Goal: Task Accomplishment & Management: Manage account settings

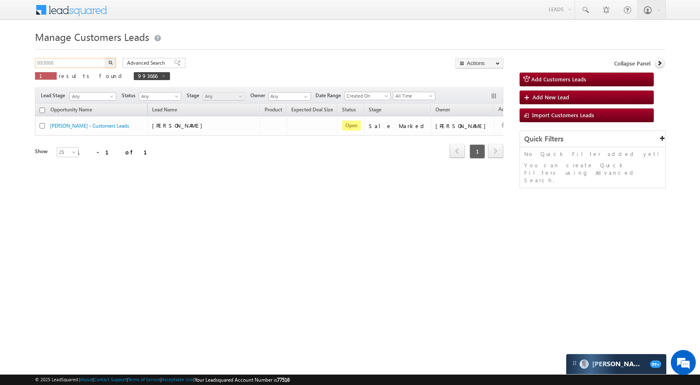
click at [80, 63] on input "993666" at bounding box center [70, 63] width 71 height 10
paste input "1461"
type input "991461"
click at [108, 65] on button "button" at bounding box center [110, 63] width 11 height 10
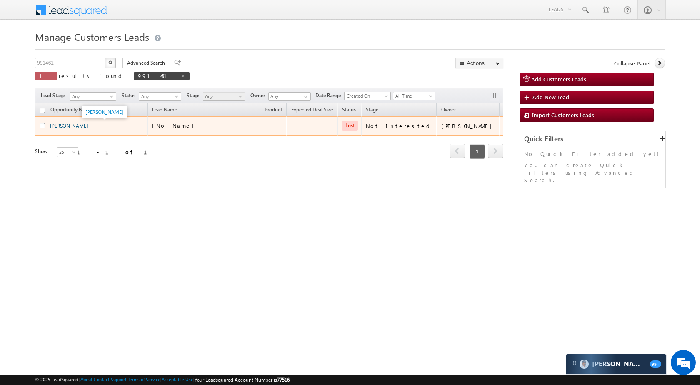
click at [55, 123] on link "Sonu" at bounding box center [69, 126] width 38 height 6
click at [54, 125] on link "Sonu" at bounding box center [69, 126] width 38 height 6
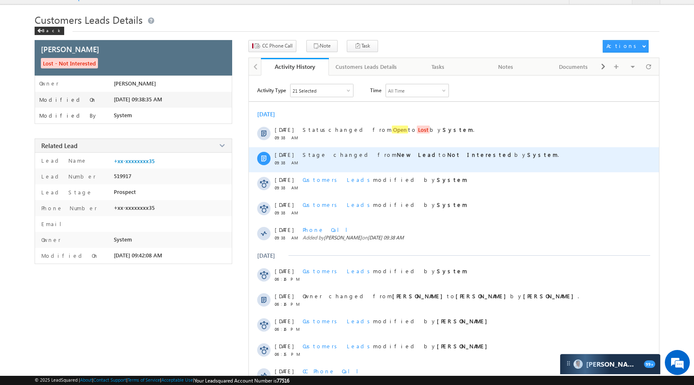
scroll to position [42, 0]
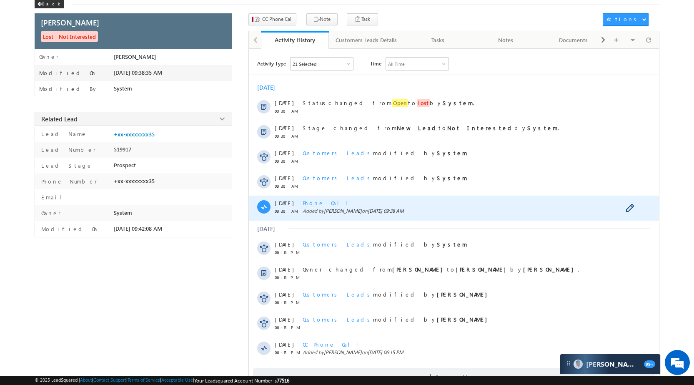
click at [314, 206] on span "Phone Call" at bounding box center [328, 202] width 51 height 7
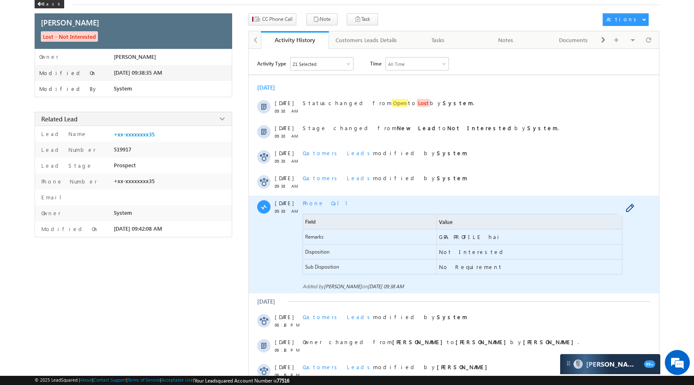
click at [314, 206] on span "Phone Call" at bounding box center [328, 202] width 51 height 7
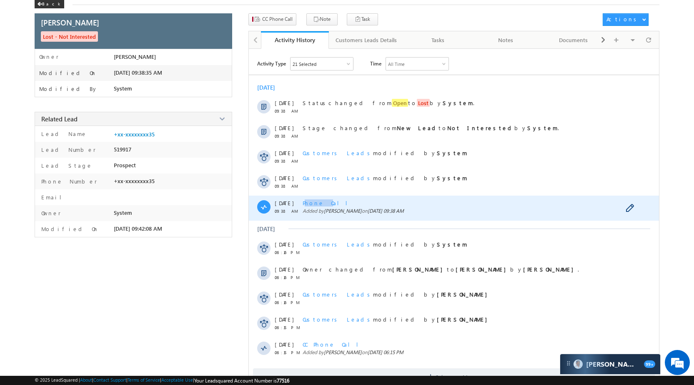
click at [314, 206] on span "Phone Call" at bounding box center [328, 202] width 51 height 7
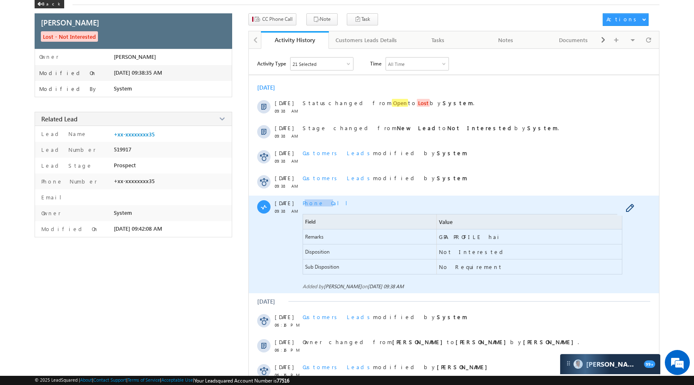
click at [314, 206] on span "Phone Call" at bounding box center [328, 202] width 51 height 7
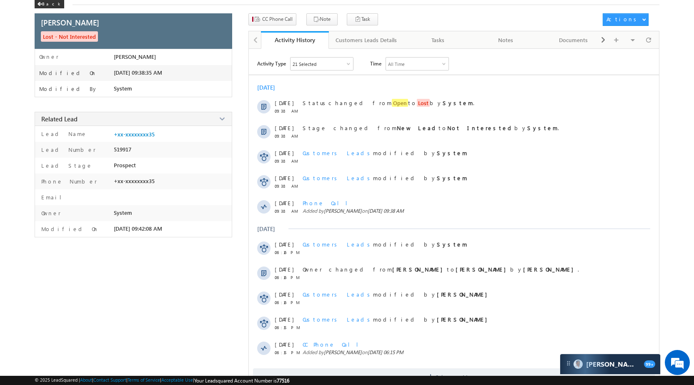
scroll to position [0, 0]
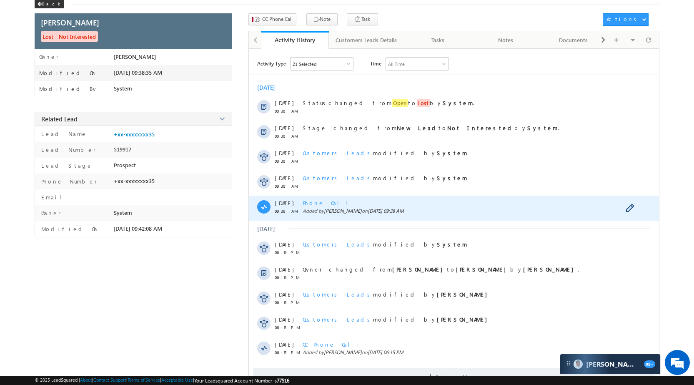
click at [317, 206] on div "Phone Call Field Value Remarks GPA PROFILE hai Disposition Not Interested Sub D…" at bounding box center [463, 208] width 321 height 25
click at [317, 205] on span "Phone Call" at bounding box center [328, 202] width 51 height 7
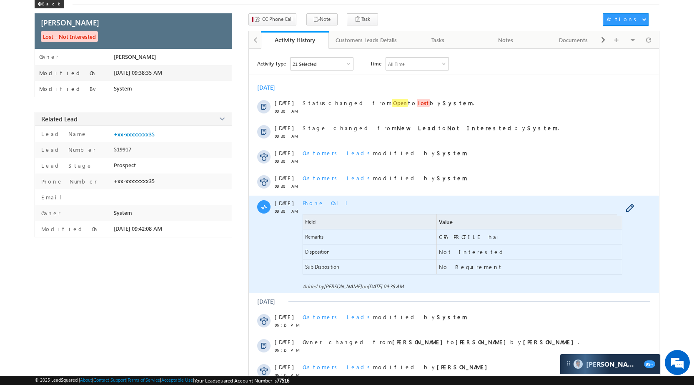
click at [317, 205] on span "Phone Call" at bounding box center [328, 202] width 51 height 7
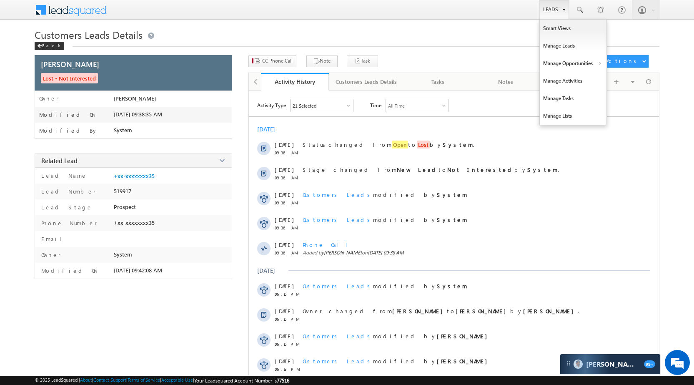
click at [552, 13] on link "Leads" at bounding box center [555, 9] width 30 height 19
click at [566, 60] on link "Manage Opportunities" at bounding box center [573, 64] width 67 height 18
click at [617, 79] on link "Customers Leads" at bounding box center [645, 82] width 76 height 18
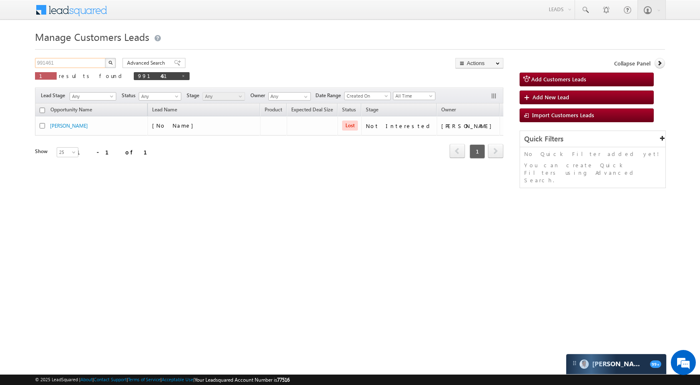
click at [65, 62] on input "991461" at bounding box center [70, 63] width 71 height 10
paste input "980"
click at [108, 63] on button "button" at bounding box center [110, 63] width 11 height 10
click at [94, 58] on div "Manage Customers Leads 991980 X 1 results found 991980 Advanced Search Advanced…" at bounding box center [350, 132] width 630 height 208
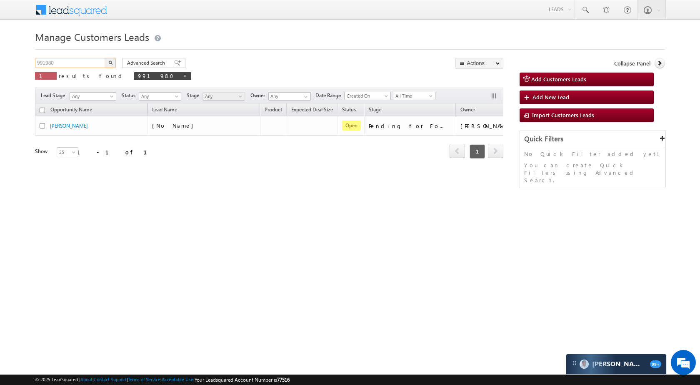
click at [94, 60] on input "991980" at bounding box center [70, 63] width 71 height 10
paste input "82486"
click at [113, 61] on button "button" at bounding box center [110, 63] width 11 height 10
click at [77, 67] on input "982486" at bounding box center [70, 63] width 71 height 10
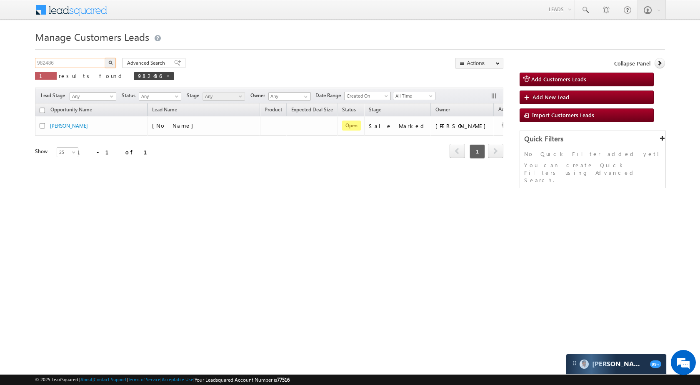
click at [77, 67] on input "982486" at bounding box center [70, 63] width 71 height 10
paste input "91960"
click at [110, 63] on img "button" at bounding box center [110, 62] width 4 height 4
click at [89, 63] on input "991960" at bounding box center [70, 63] width 71 height 10
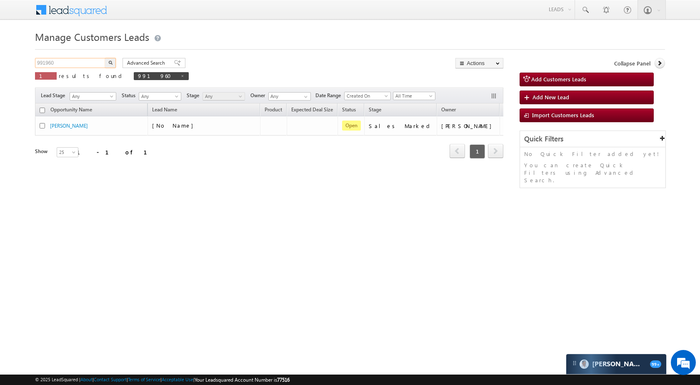
paste input "75915"
click at [113, 63] on button "button" at bounding box center [110, 63] width 11 height 10
click at [67, 66] on input "975915" at bounding box center [70, 63] width 71 height 10
paste input "91421"
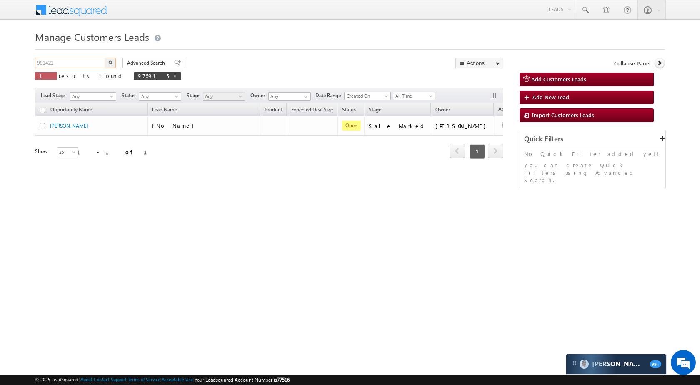
type input "991421"
click at [109, 63] on img "button" at bounding box center [110, 62] width 4 height 4
click at [84, 58] on div "Manage Customers Leads 991421 X 1 results found 991421 Advanced Search Advanced…" at bounding box center [350, 132] width 630 height 208
click at [94, 60] on input "991421" at bounding box center [70, 63] width 71 height 10
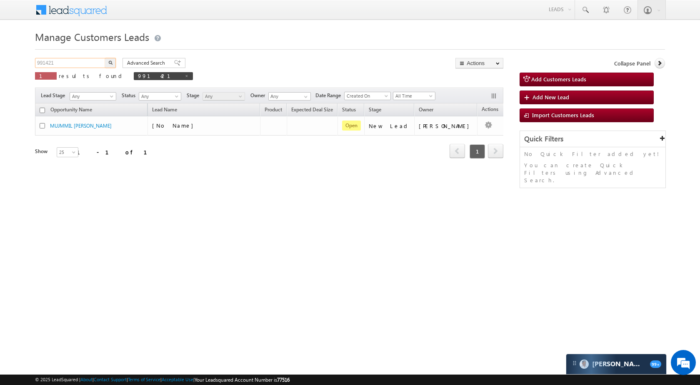
click at [94, 60] on input "991421" at bounding box center [70, 63] width 71 height 10
paste input "2885"
type input "992885"
click at [107, 58] on button "button" at bounding box center [110, 63] width 11 height 10
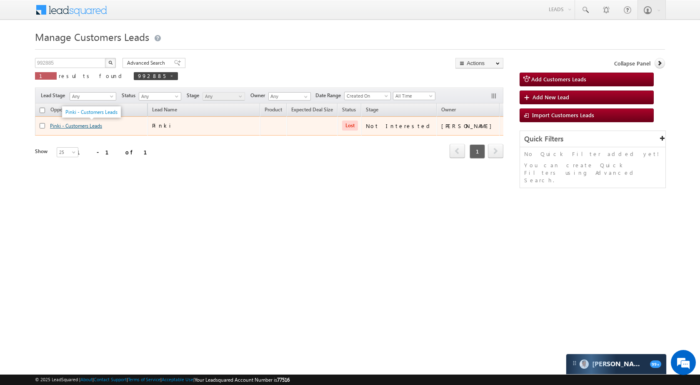
click at [86, 127] on link "Pinki - Customers Leads" at bounding box center [76, 126] width 52 height 6
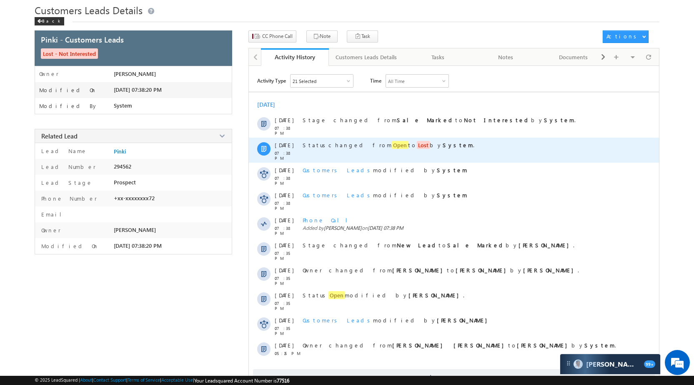
scroll to position [51, 0]
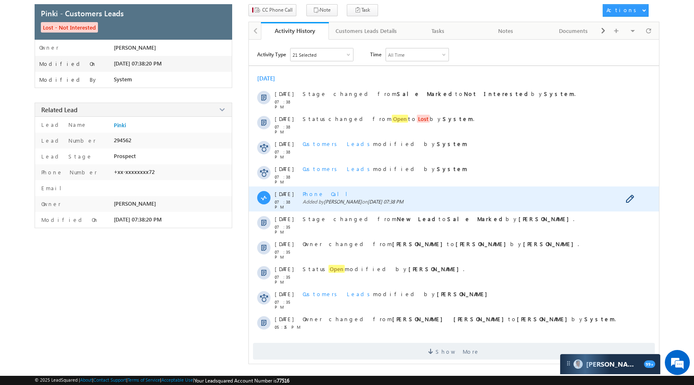
click at [322, 191] on span "Phone Call" at bounding box center [328, 193] width 51 height 7
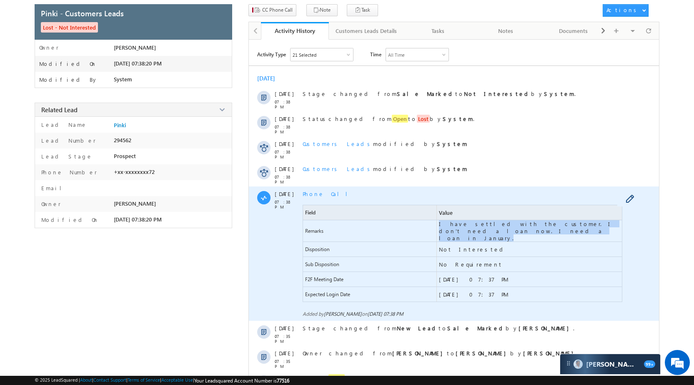
drag, startPoint x: 469, startPoint y: 228, endPoint x: 439, endPoint y: 227, distance: 30.5
click at [439, 227] on span "I have settled with the customer. I don't need a loan now. I need a loan in Jan…" at bounding box center [530, 230] width 183 height 21
copy span "I have settled with the customer. I don't need a loan now. I need a loan in Jan…"
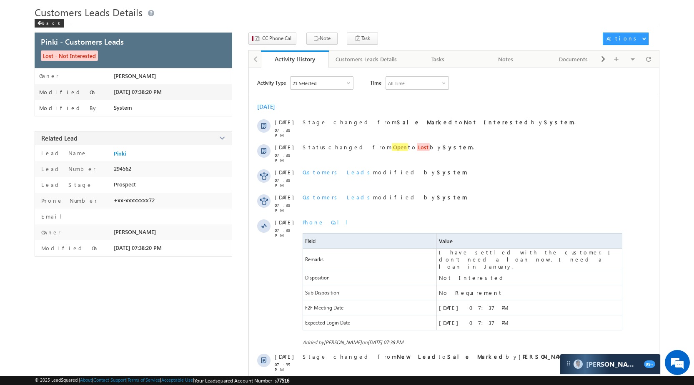
scroll to position [0, 0]
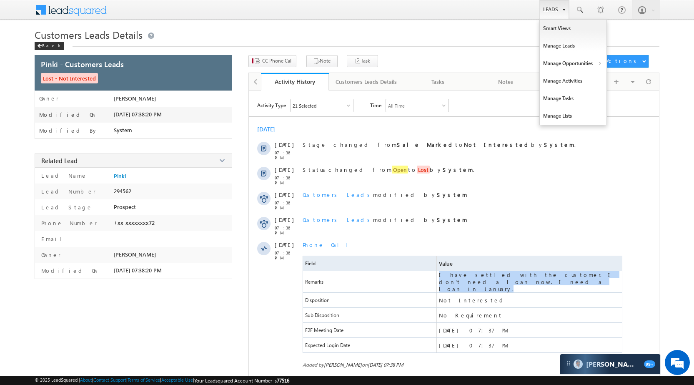
click at [561, 12] on link "Leads" at bounding box center [555, 9] width 30 height 19
click at [583, 61] on link "Manage Opportunities" at bounding box center [573, 64] width 67 height 18
click at [611, 76] on link "Customers Leads" at bounding box center [645, 82] width 76 height 18
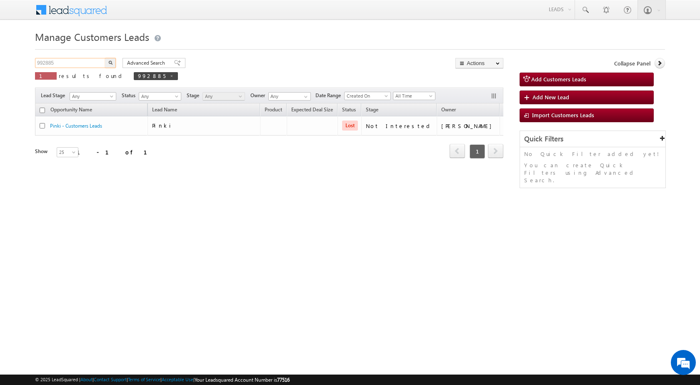
click at [81, 63] on input "992885" at bounding box center [70, 63] width 71 height 10
paste input "8507"
type input "985075"
click at [111, 61] on img "button" at bounding box center [110, 62] width 4 height 4
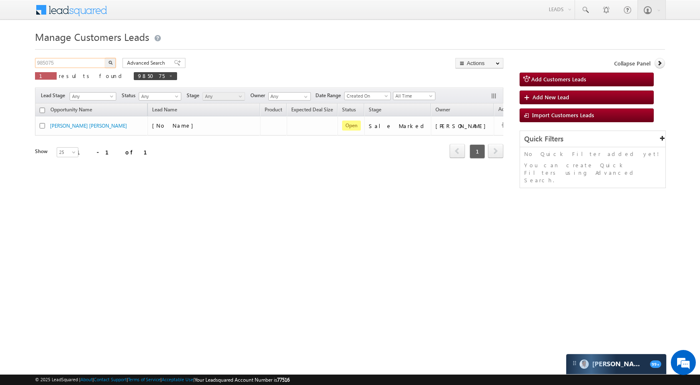
click at [69, 60] on input "985075" at bounding box center [70, 63] width 71 height 10
paste input "91930"
type input "991930"
click at [109, 62] on img "button" at bounding box center [110, 62] width 4 height 4
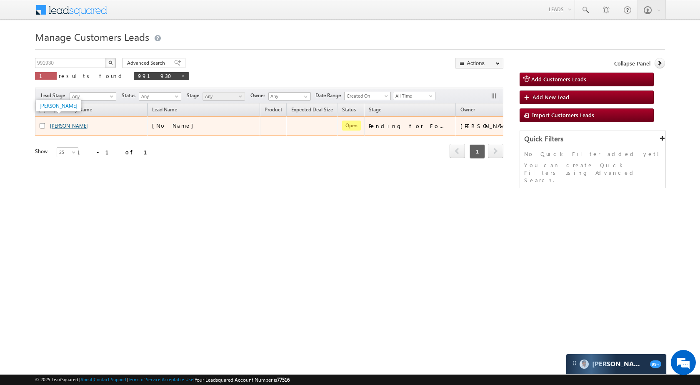
click at [87, 124] on link "[PERSON_NAME]" at bounding box center [69, 126] width 38 height 6
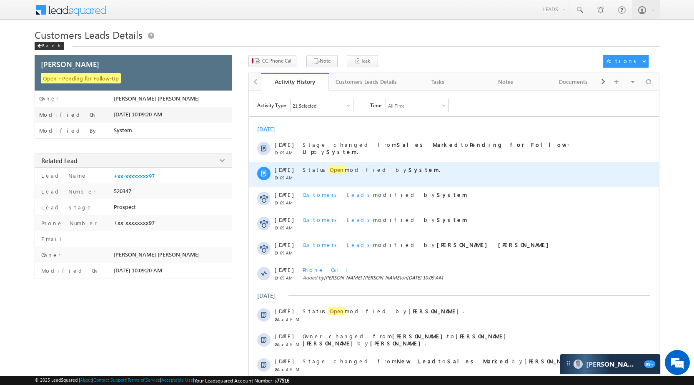
click at [330, 166] on span "Open" at bounding box center [337, 170] width 16 height 8
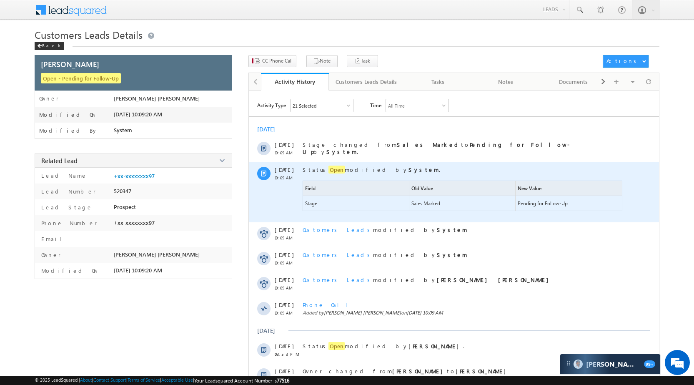
click at [330, 166] on span "Open" at bounding box center [337, 170] width 16 height 8
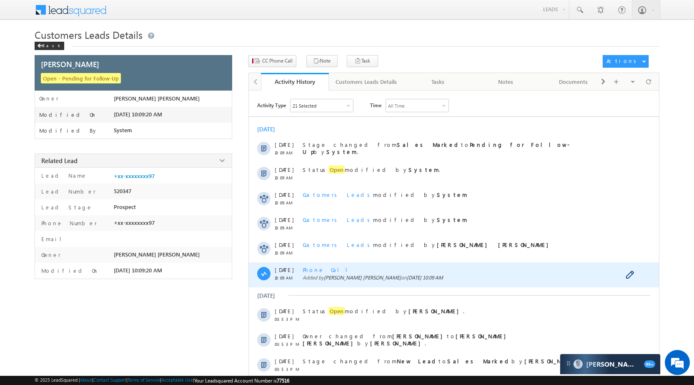
click at [318, 267] on span "Phone Call" at bounding box center [328, 269] width 51 height 7
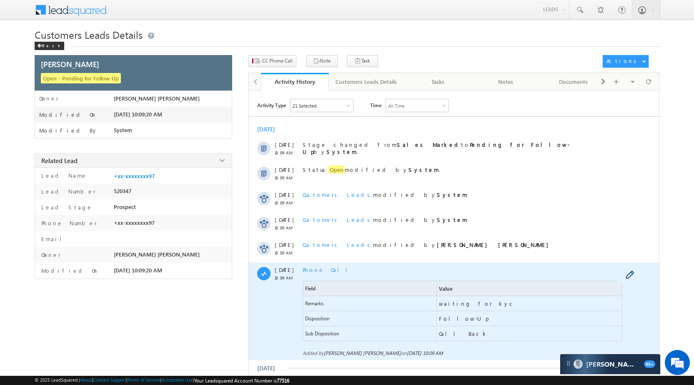
click at [318, 267] on span "Phone Call" at bounding box center [328, 269] width 51 height 7
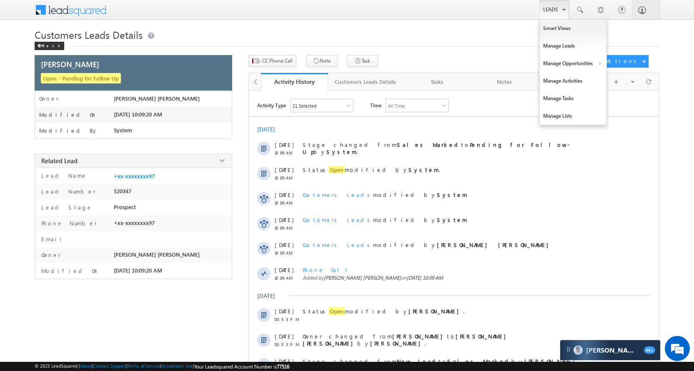
click at [543, 5] on link "Leads" at bounding box center [555, 9] width 30 height 19
click at [576, 60] on link "Manage Opportunities" at bounding box center [573, 64] width 67 height 18
click at [627, 85] on link "Customers Leads" at bounding box center [645, 82] width 76 height 18
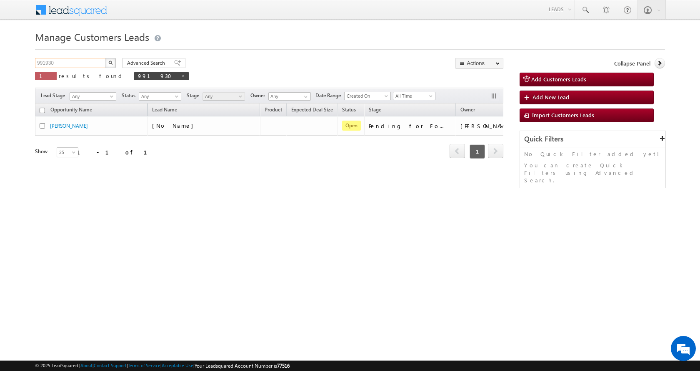
click at [78, 60] on input "991930" at bounding box center [70, 63] width 71 height 10
paste input "2144"
click at [108, 62] on button "button" at bounding box center [110, 63] width 11 height 10
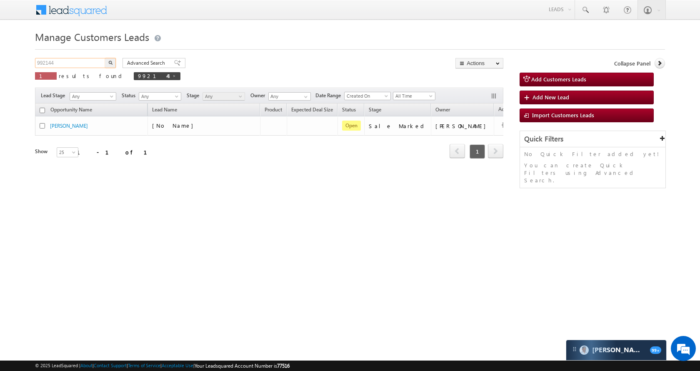
click at [79, 62] on input "992144" at bounding box center [70, 63] width 71 height 10
paste input "36"
click at [113, 62] on button "button" at bounding box center [110, 63] width 11 height 10
click at [82, 66] on input "992136" at bounding box center [70, 63] width 71 height 10
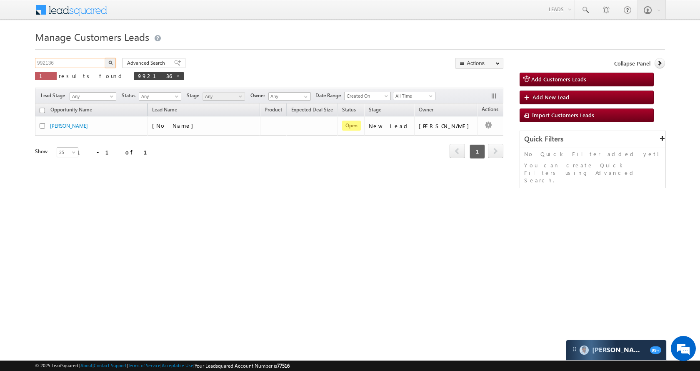
click at [82, 66] on input "992136" at bounding box center [70, 63] width 71 height 10
paste input "018"
click at [112, 63] on img "button" at bounding box center [110, 62] width 4 height 4
click at [93, 63] on input "992018" at bounding box center [70, 63] width 71 height 10
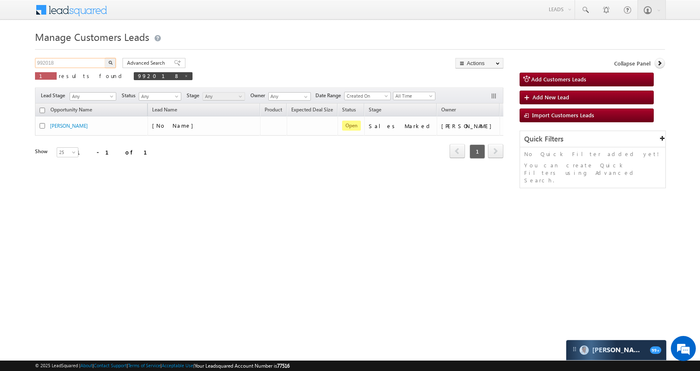
paste input "52663"
click at [113, 62] on button "button" at bounding box center [110, 63] width 11 height 10
click at [75, 57] on div "Manage Customers Leads 952663 X 1 results found 952663 Advanced Search Advanced…" at bounding box center [350, 132] width 630 height 208
click at [74, 61] on input "952663" at bounding box center [70, 63] width 71 height 10
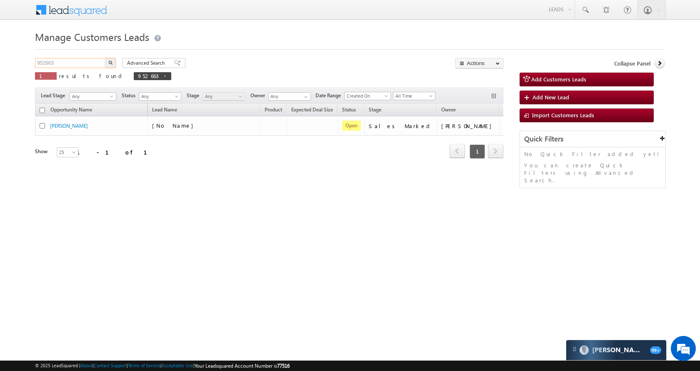
paste input "9766"
click at [110, 60] on img "button" at bounding box center [110, 62] width 4 height 4
click at [81, 60] on input "959766" at bounding box center [70, 63] width 71 height 10
paste input "1929"
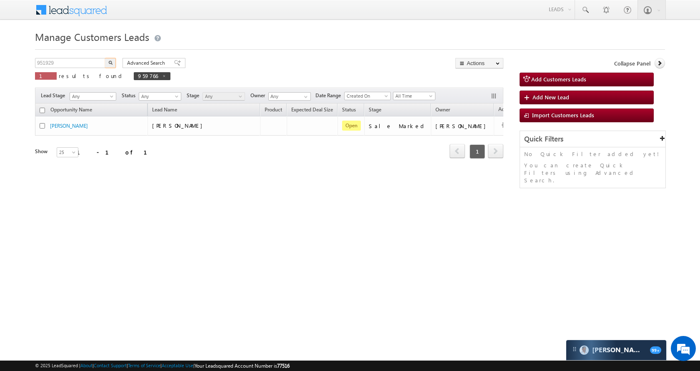
click at [111, 63] on img "button" at bounding box center [110, 62] width 4 height 4
click at [70, 68] on input "951929" at bounding box center [70, 63] width 71 height 10
click at [69, 68] on input "951929" at bounding box center [70, 63] width 71 height 10
paste input "38861"
click at [109, 61] on img "button" at bounding box center [110, 62] width 4 height 4
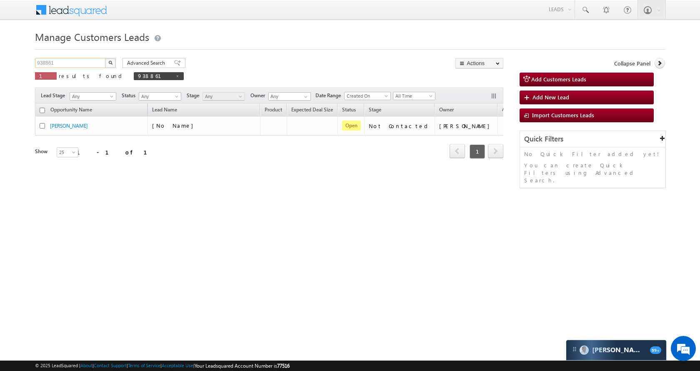
click at [74, 64] on input "938861" at bounding box center [70, 63] width 71 height 10
paste input "57886"
click at [109, 58] on div "Manage Customers Leads 957886 X 1 results found 938861 Advanced Search Advanced…" at bounding box center [350, 132] width 630 height 208
click at [110, 61] on img "button" at bounding box center [110, 62] width 4 height 4
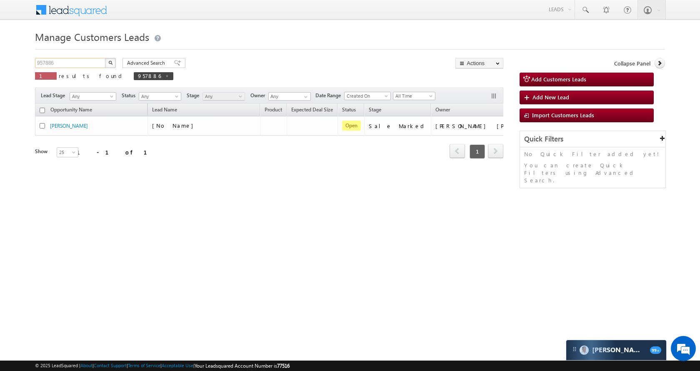
click at [87, 59] on input "957886" at bounding box center [70, 63] width 71 height 10
paste input "38269"
click at [115, 63] on button "button" at bounding box center [110, 63] width 11 height 10
click at [88, 58] on div "Manage Customers Leads 938269 X 1 results found 938269 Advanced Search Advanced…" at bounding box center [350, 132] width 630 height 208
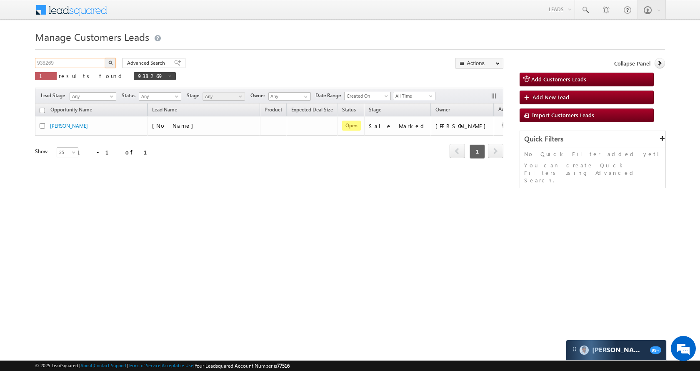
click at [88, 59] on input "938269" at bounding box center [70, 63] width 71 height 10
paste input "59786"
type input "959786"
click at [109, 65] on button "button" at bounding box center [110, 63] width 11 height 10
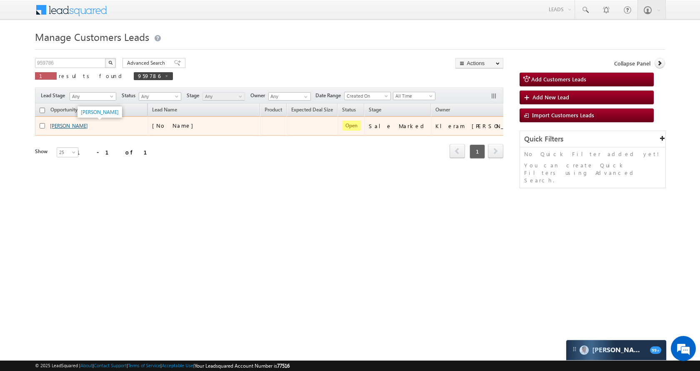
click at [62, 124] on link "Ganga Bai" at bounding box center [69, 126] width 38 height 6
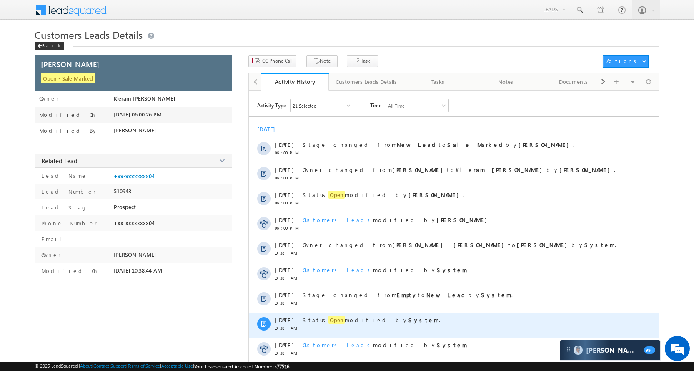
click at [329, 322] on span "Open" at bounding box center [337, 320] width 16 height 8
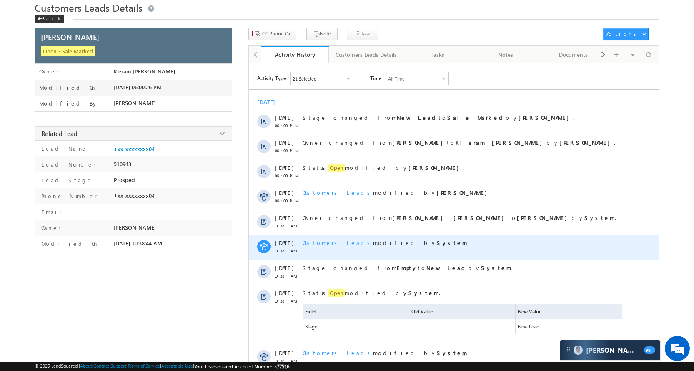
scroll to position [42, 0]
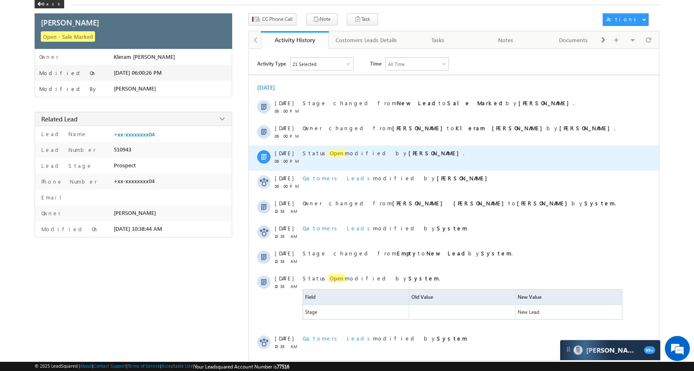
click at [329, 151] on span "Open" at bounding box center [337, 153] width 16 height 8
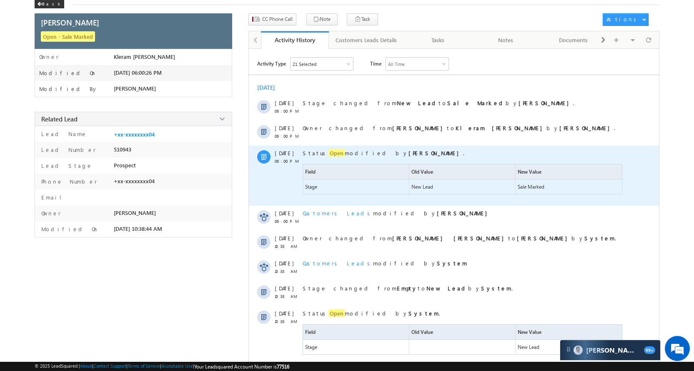
click at [329, 155] on span "Open" at bounding box center [337, 153] width 16 height 8
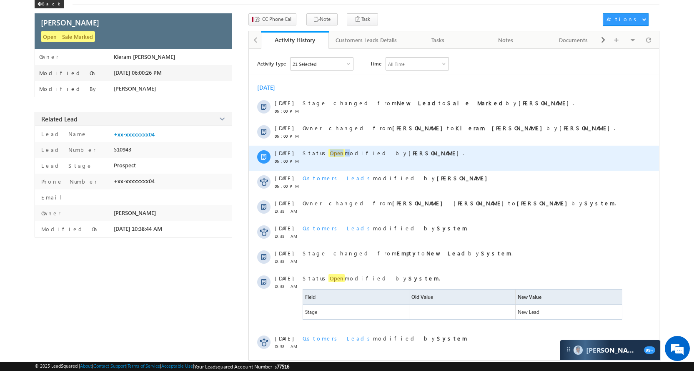
click at [329, 155] on span "Open" at bounding box center [337, 153] width 16 height 8
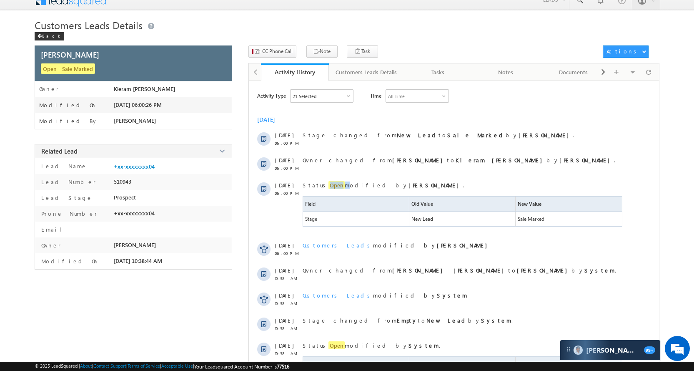
scroll to position [0, 0]
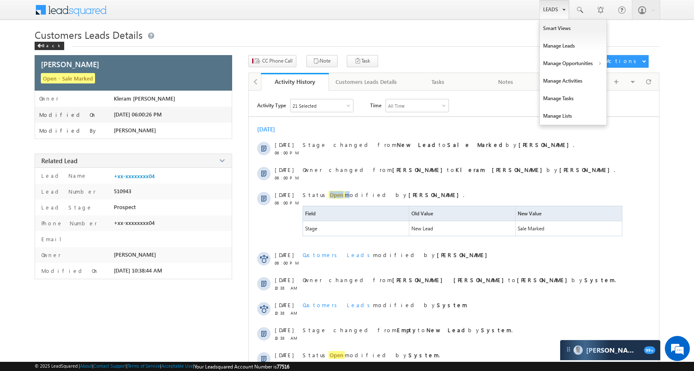
click at [546, 10] on link "Leads" at bounding box center [555, 9] width 30 height 19
click at [572, 63] on link "Manage Opportunities" at bounding box center [573, 64] width 67 height 18
click at [552, 8] on link "Leads" at bounding box center [555, 9] width 30 height 19
click at [579, 64] on link "Manage Opportunities" at bounding box center [573, 64] width 67 height 18
click at [617, 76] on link "Customers Leads" at bounding box center [645, 82] width 76 height 18
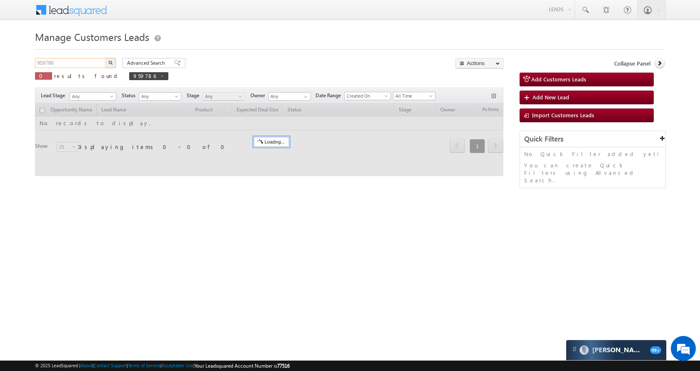
click at [61, 60] on input "959786" at bounding box center [70, 63] width 71 height 10
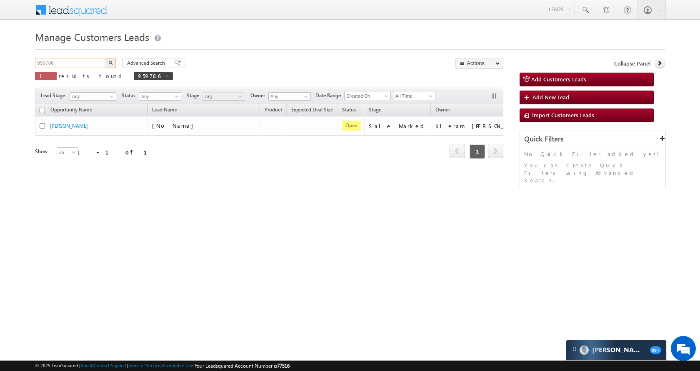
click at [61, 60] on input "959786" at bounding box center [70, 63] width 71 height 10
paste input "64317"
click at [114, 63] on button "button" at bounding box center [110, 63] width 11 height 10
click at [84, 60] on input "964317" at bounding box center [70, 63] width 71 height 10
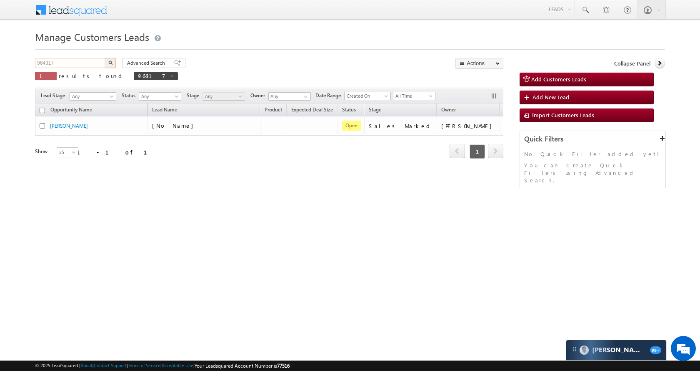
paste input "51"
type input "964351"
drag, startPoint x: 107, startPoint y: 58, endPoint x: 108, endPoint y: 64, distance: 6.3
click at [108, 57] on div "Manage Customers Leads 964351 X 1 results found 964317 Advanced Search Advanced…" at bounding box center [350, 132] width 630 height 208
click at [108, 64] on button "button" at bounding box center [110, 63] width 11 height 10
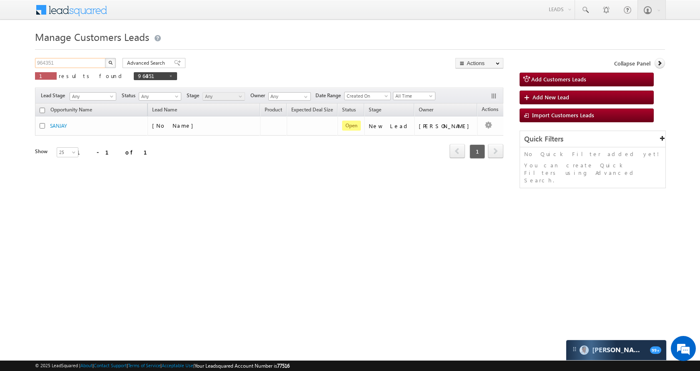
click at [87, 60] on input "964351" at bounding box center [70, 63] width 71 height 10
paste input "94984"
type input "994984"
click at [112, 63] on img "button" at bounding box center [110, 62] width 4 height 4
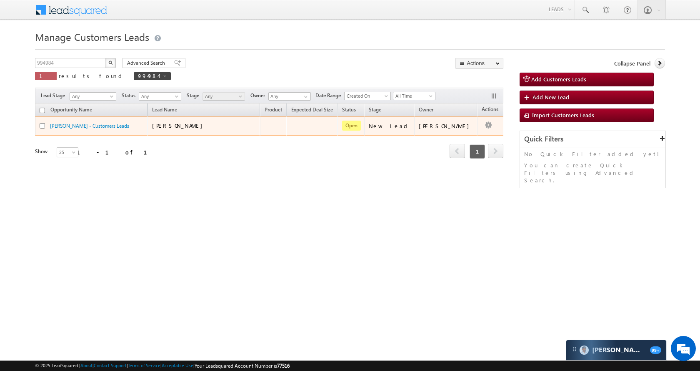
click at [482, 125] on td "Edit Change Owner Change Stage Add Activity Add Task Delete" at bounding box center [494, 125] width 35 height 19
click at [464, 134] on link "Edit" at bounding box center [472, 136] width 42 height 10
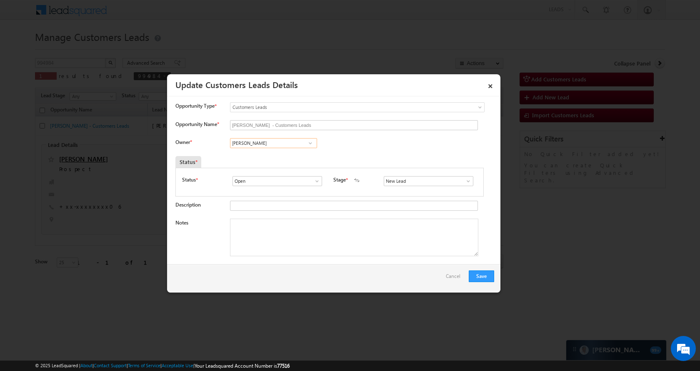
click at [266, 143] on input "[PERSON_NAME]" at bounding box center [273, 143] width 87 height 10
click at [262, 179] on link "[PERSON_NAME] [PERSON_NAME][EMAIL_ADDRESS][DOMAIN_NAME]" at bounding box center [273, 186] width 87 height 16
type input "[PERSON_NAME]"
click at [464, 182] on span at bounding box center [468, 181] width 8 height 7
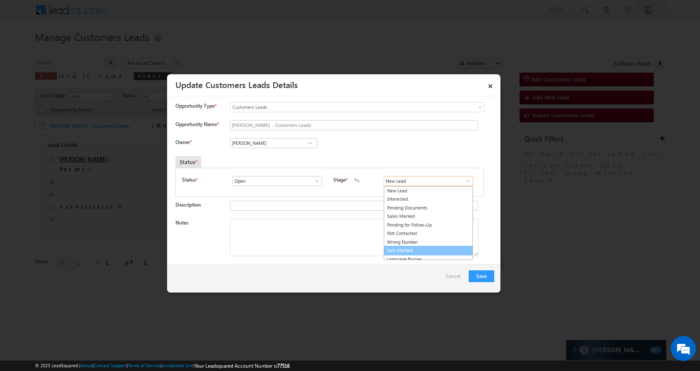
click at [393, 246] on link "Sale Marked" at bounding box center [428, 251] width 89 height 10
type input "Sale Marked"
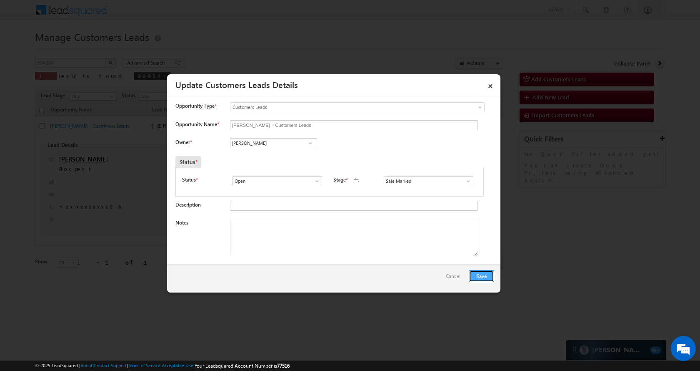
click at [489, 272] on button "Save" at bounding box center [481, 276] width 25 height 12
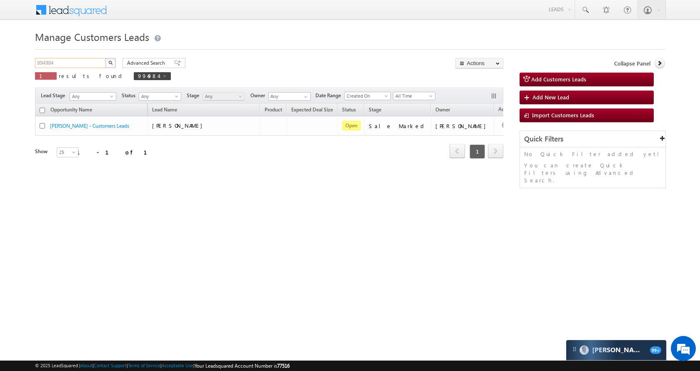
click at [55, 68] on input "994984" at bounding box center [70, 63] width 71 height 10
click at [55, 67] on input "994984" at bounding box center [70, 63] width 71 height 10
paste input "56840"
type input "956840"
click at [115, 56] on div "Manage Customers Leads 956840 X 1 results found 994984 Advanced Search Advanced…" at bounding box center [350, 132] width 630 height 208
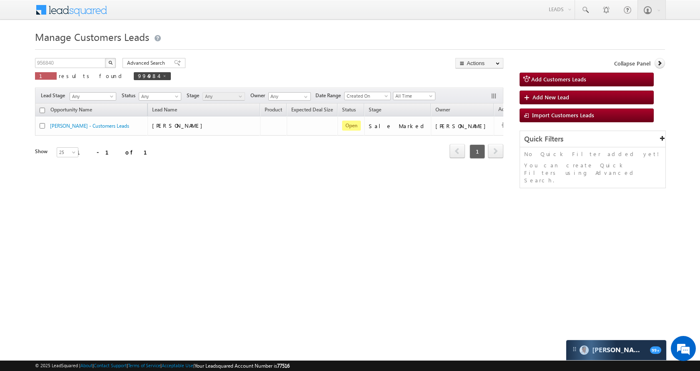
click at [109, 60] on img "button" at bounding box center [110, 62] width 4 height 4
click at [72, 63] on input "956840" at bounding box center [70, 63] width 71 height 10
paste input "82719"
type input "982719"
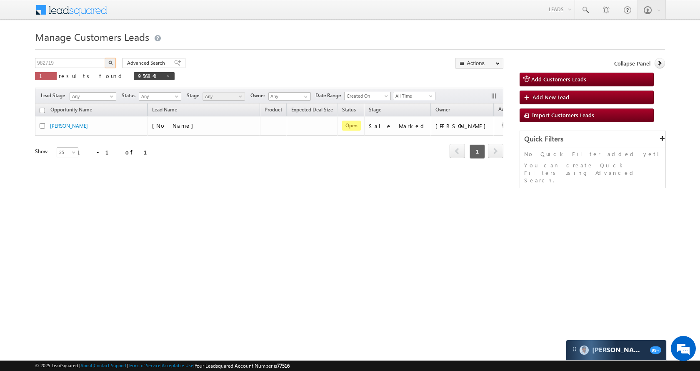
click at [107, 62] on button "button" at bounding box center [110, 63] width 11 height 10
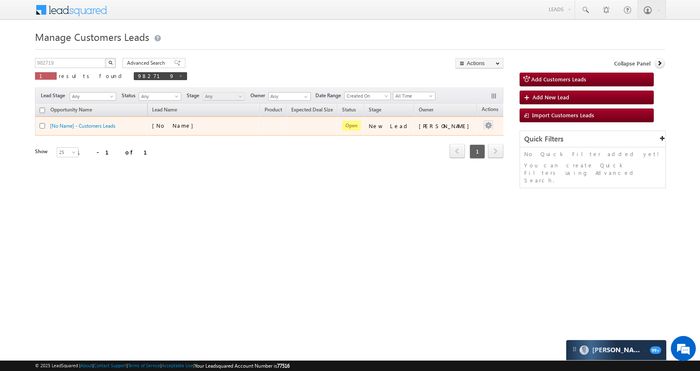
click at [484, 126] on button "button" at bounding box center [488, 125] width 8 height 8
click at [452, 137] on link "Edit" at bounding box center [472, 136] width 42 height 10
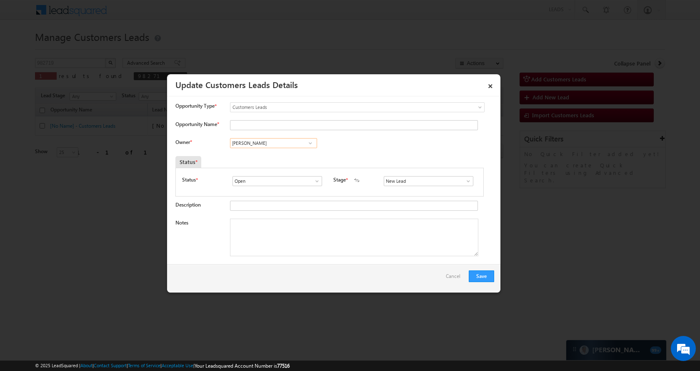
click at [286, 143] on input "[PERSON_NAME]" at bounding box center [273, 143] width 87 height 10
paste input "[PERSON_NAME]"
click at [261, 161] on span "rana.singh@sgrlimited.in" at bounding box center [270, 159] width 75 height 6
type input "[PERSON_NAME]"
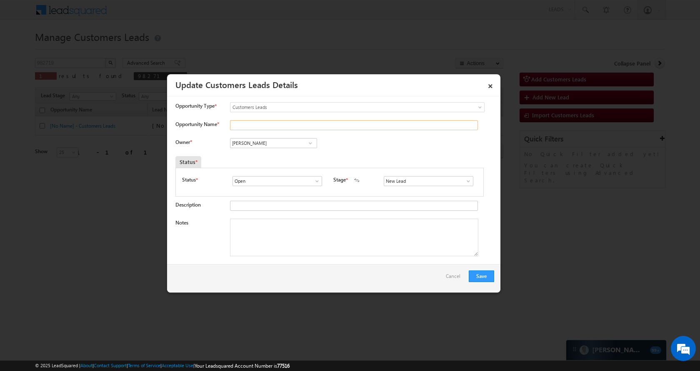
click at [309, 121] on input "Opportunity Name *" at bounding box center [354, 125] width 248 height 10
paste input "TASSAVUR ASARFI"
type input "TASSAVUR ASARFI"
click at [461, 181] on link at bounding box center [466, 181] width 10 height 8
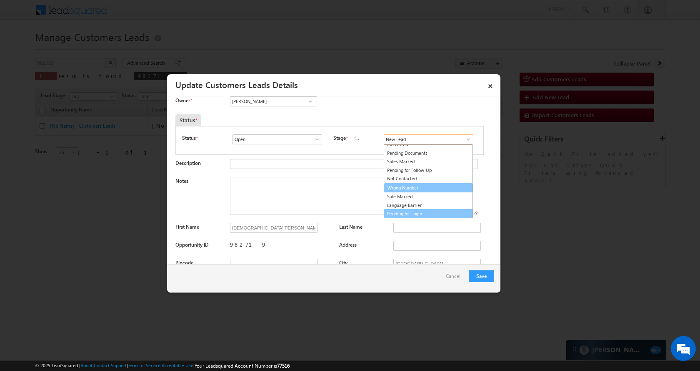
scroll to position [13, 0]
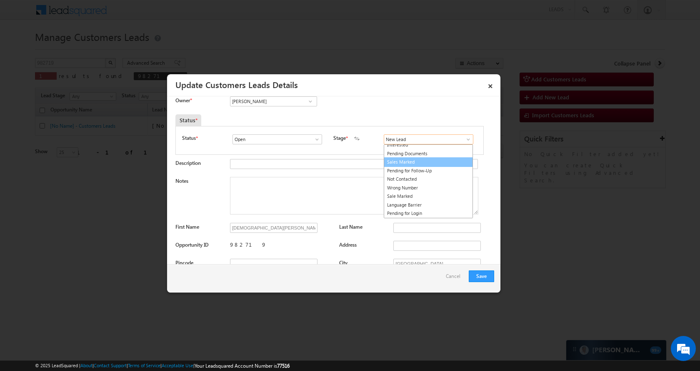
click at [417, 158] on link "Sales Marked" at bounding box center [428, 162] width 89 height 10
type input "Sales Marked"
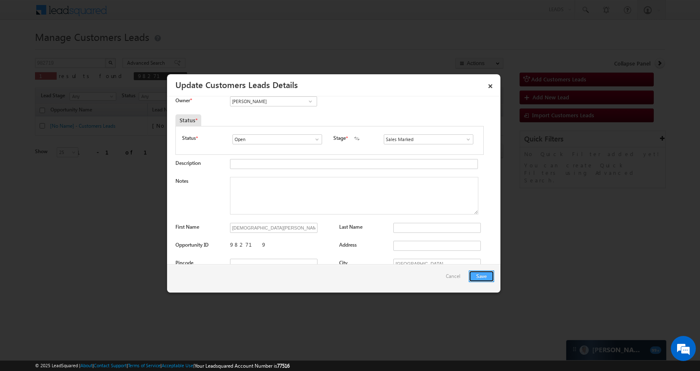
click at [484, 278] on button "Save" at bounding box center [481, 276] width 25 height 12
